Goal: Find specific page/section: Find specific page/section

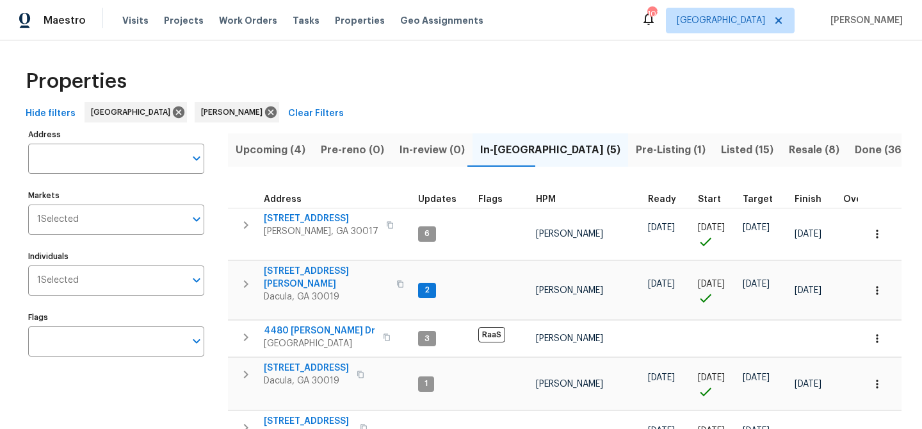
scroll to position [80, 0]
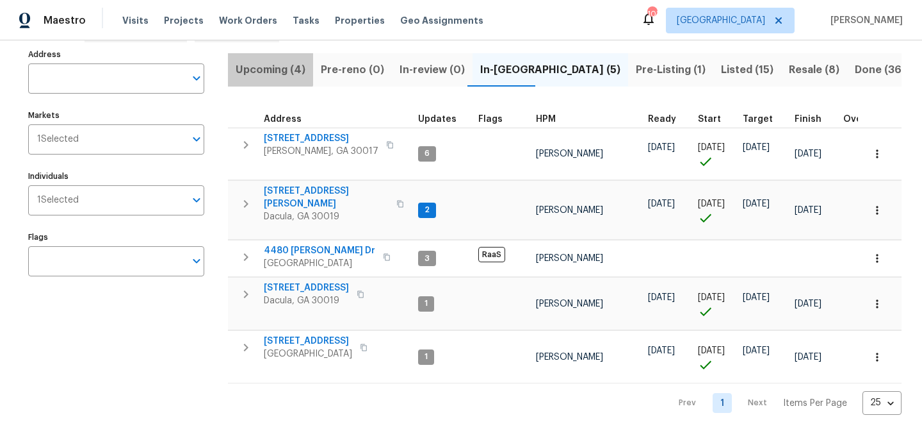
click at [258, 69] on span "Upcoming (4)" at bounding box center [271, 70] width 70 height 18
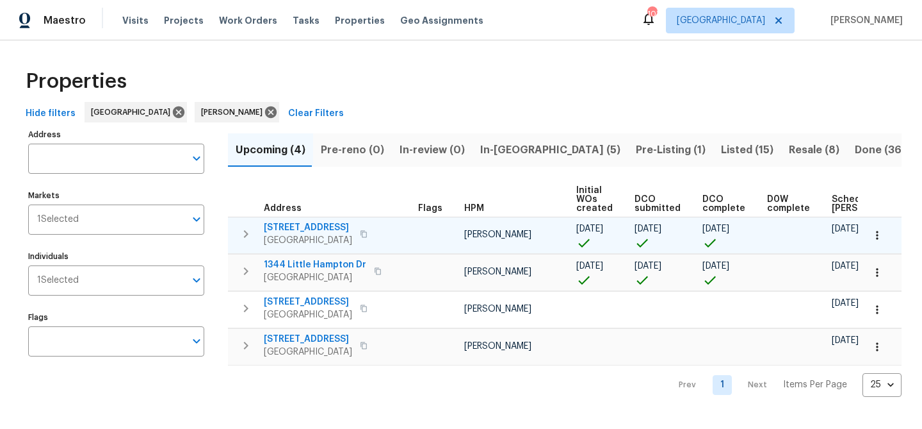
click at [283, 224] on span "550 Wayside Dr" at bounding box center [308, 227] width 88 height 13
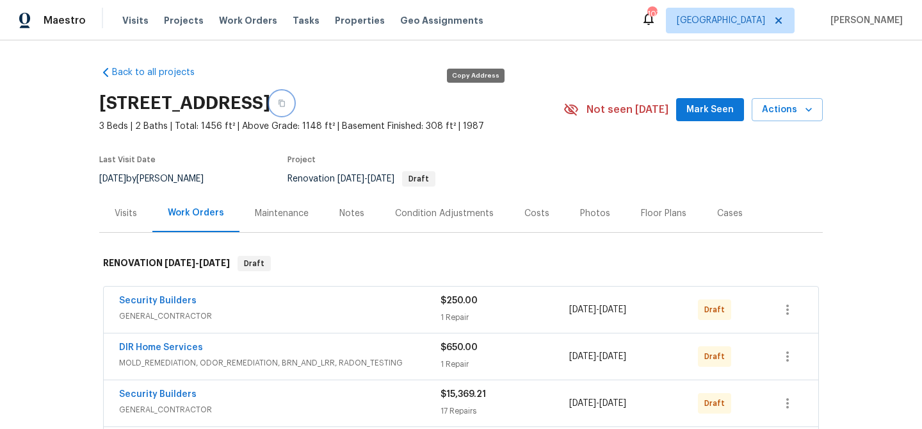
click at [286, 102] on icon "button" at bounding box center [282, 103] width 8 height 8
